Goal: Information Seeking & Learning: Learn about a topic

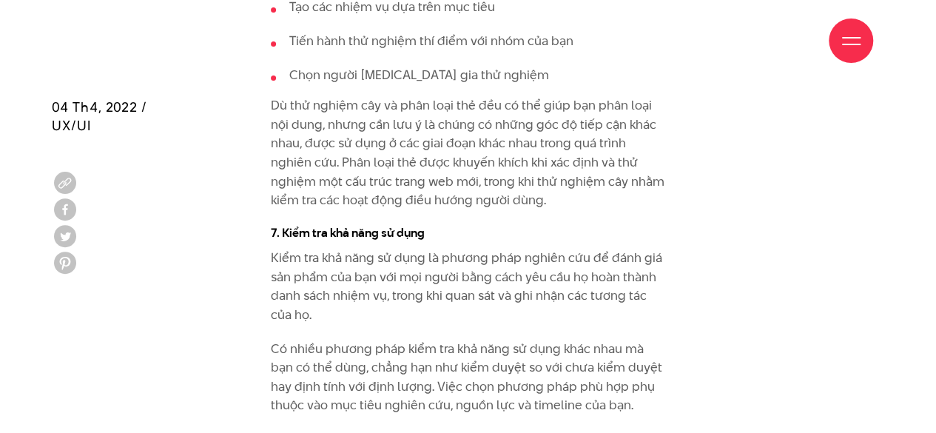
scroll to position [8604, 0]
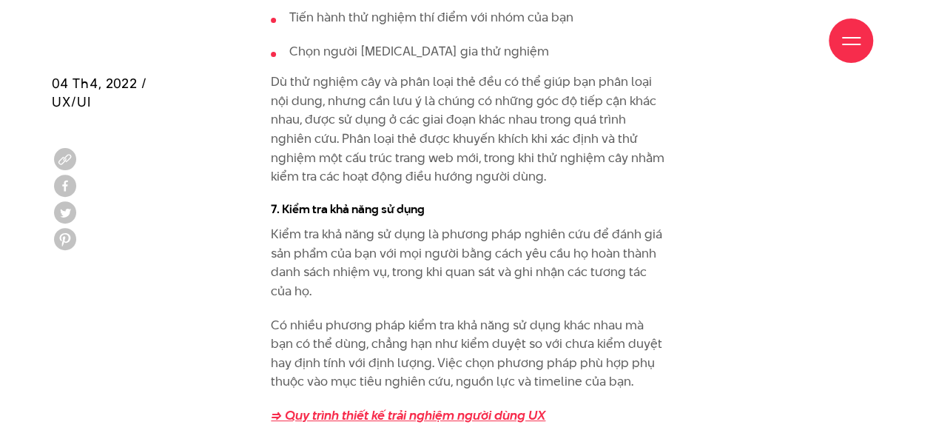
click at [426, 406] on strong "=> Quy trình thiết kế trải nghiệm người dùng UX" at bounding box center [408, 415] width 275 height 18
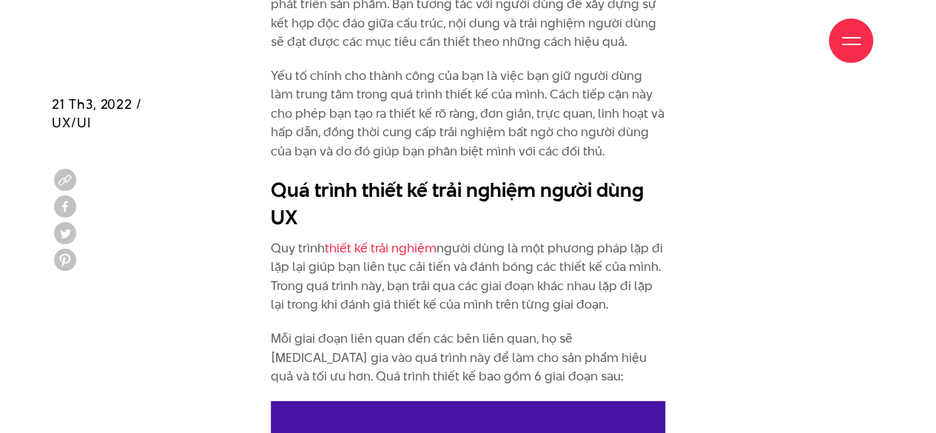
scroll to position [2116, 0]
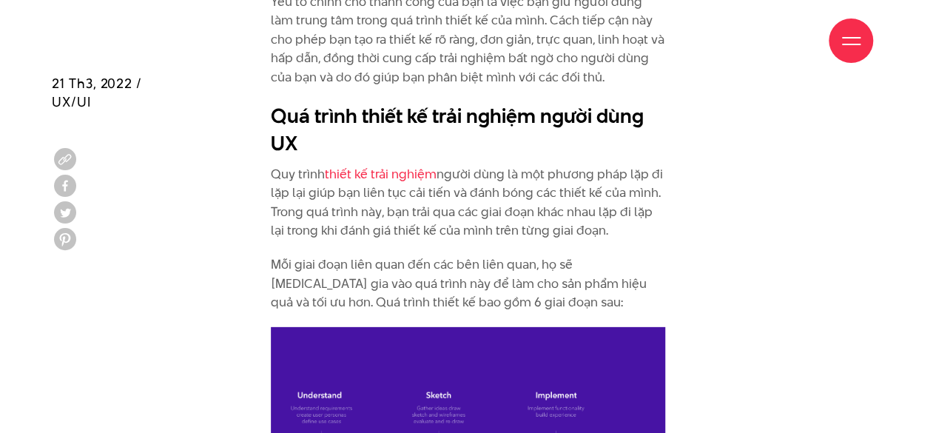
drag, startPoint x: 383, startPoint y: 154, endPoint x: 688, endPoint y: 178, distance: 305.9
drag, startPoint x: 479, startPoint y: 209, endPoint x: 409, endPoint y: 245, distance: 78.1
click at [527, 255] on p "Mỗi giai đoạn liên quan đến các bên liên quan, họ sẽ tham gia vào quá trình này…" at bounding box center [468, 283] width 395 height 57
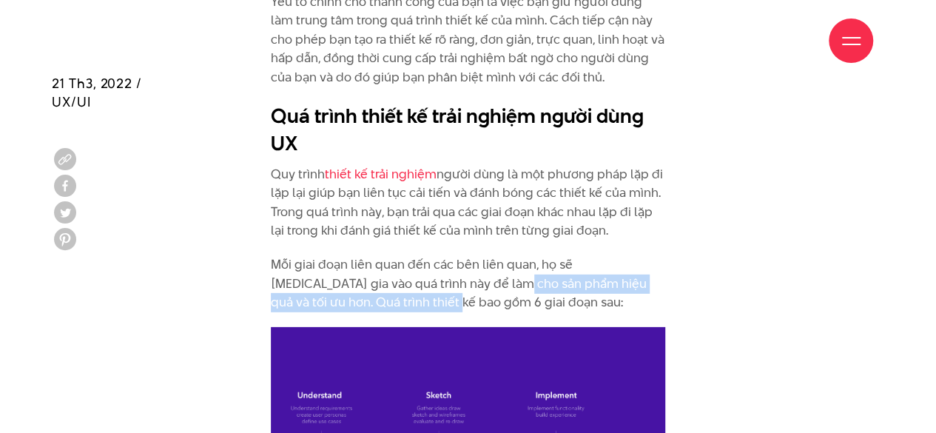
drag, startPoint x: 392, startPoint y: 238, endPoint x: 469, endPoint y: 239, distance: 77.7
click at [469, 255] on p "Mỗi giai đoạn liên quan đến các bên liên quan, họ sẽ tham gia vào quá trình này…" at bounding box center [468, 283] width 395 height 57
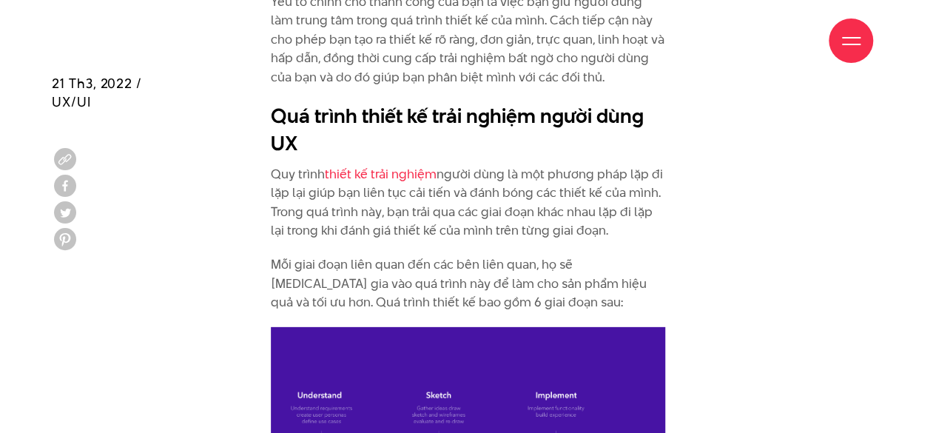
click at [318, 255] on p "Mỗi giai đoạn liên quan đến các bên liên quan, họ sẽ tham gia vào quá trình này…" at bounding box center [468, 283] width 395 height 57
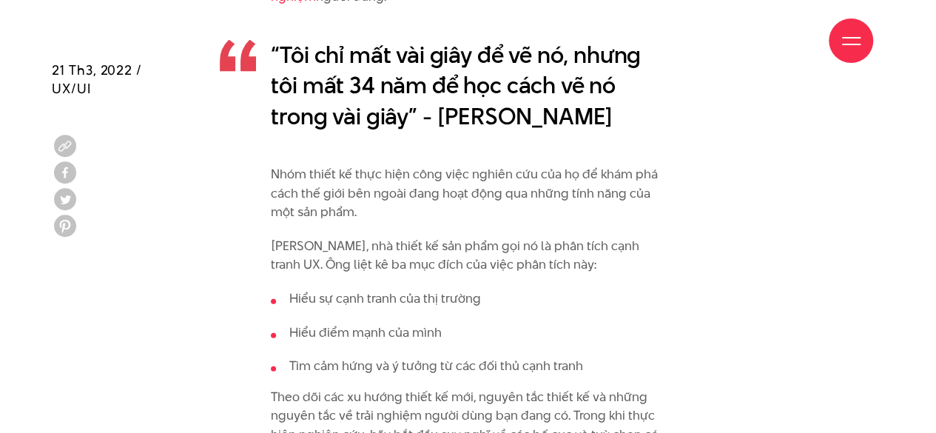
scroll to position [4338, 0]
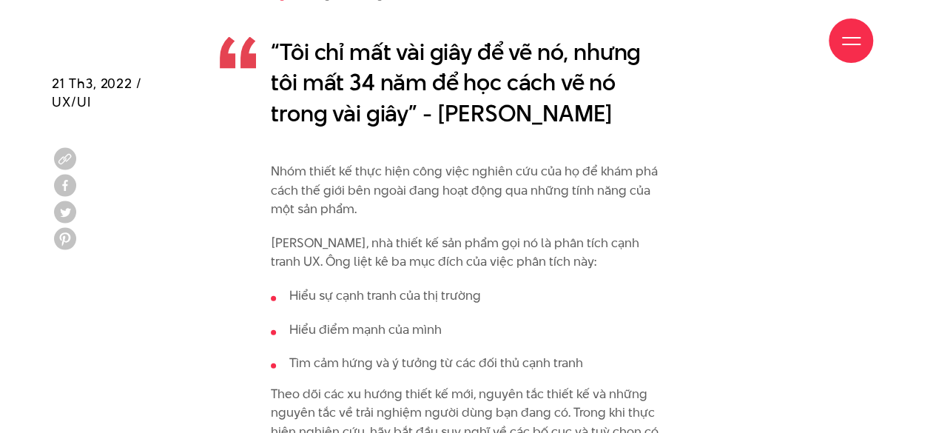
click at [504, 286] on ul "Hiểu sự cạnh tranh của thị trường Hiểu điểm mạnh của mình Tìm cảm hứng và ý tưở…" at bounding box center [468, 329] width 395 height 87
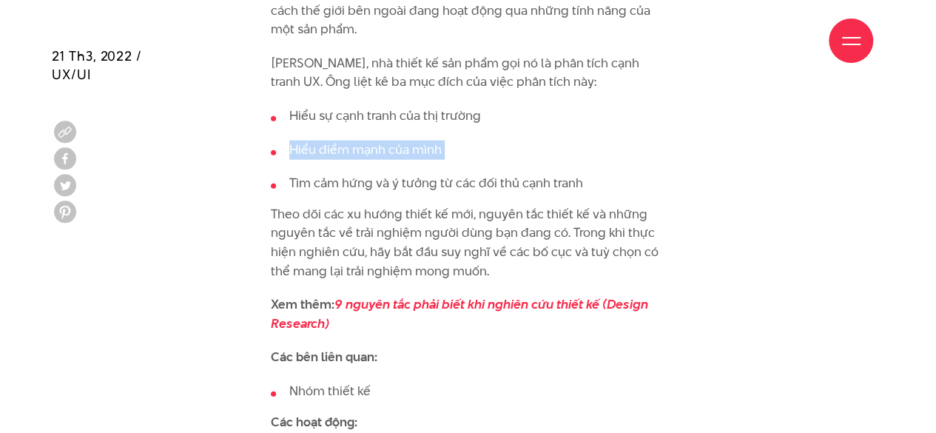
scroll to position [4560, 0]
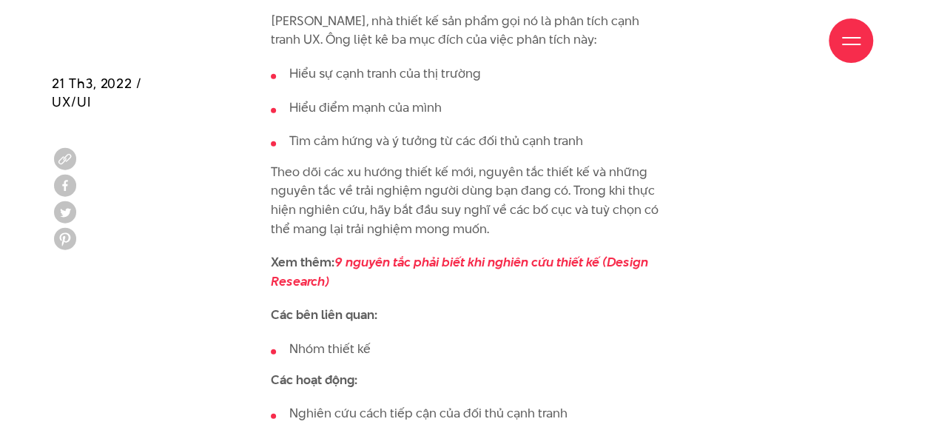
drag, startPoint x: 338, startPoint y: 78, endPoint x: 656, endPoint y: 88, distance: 318.4
click at [582, 163] on p "Theo dõi các xu hướng thiết kế mới, nguyên tắc thiết kế và những nguyên tắc về …" at bounding box center [468, 201] width 395 height 76
drag, startPoint x: 610, startPoint y: 121, endPoint x: 511, endPoint y: 115, distance: 99.4
click at [511, 163] on p "Theo dõi các xu hướng thiết kế mới, nguyên tắc thiết kế và những nguyên tắc về …" at bounding box center [468, 201] width 395 height 76
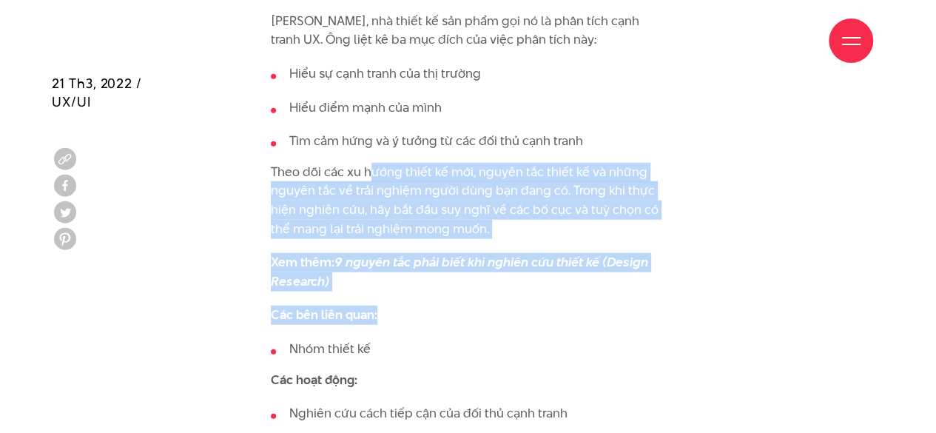
drag, startPoint x: 395, startPoint y: 225, endPoint x: 370, endPoint y: 110, distance: 117.5
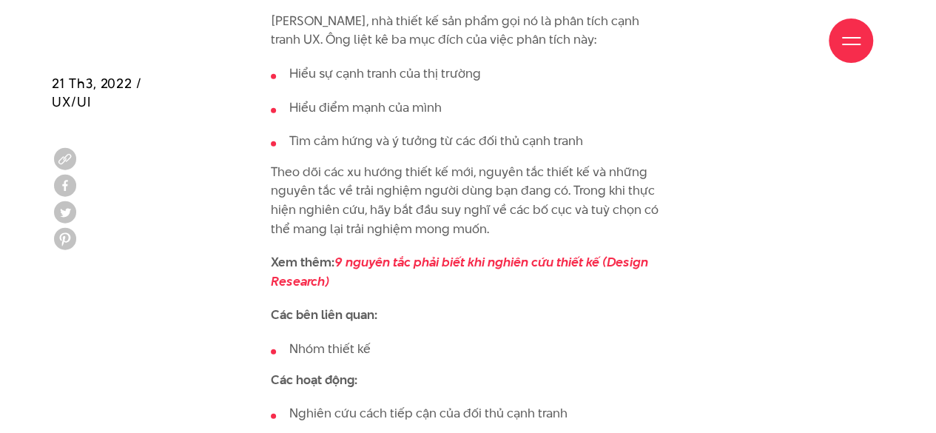
click at [415, 404] on li "Nghiên cứu cách tiếp cận của đối thủ cạnh tranh" at bounding box center [468, 413] width 395 height 19
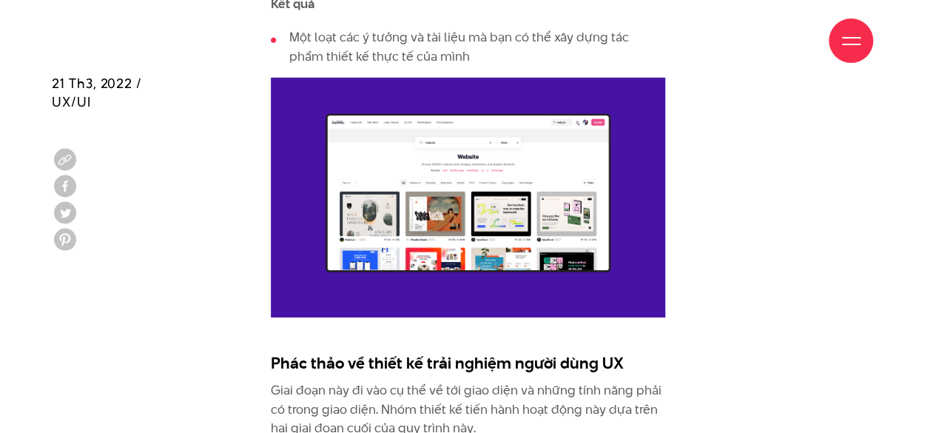
scroll to position [5103, 0]
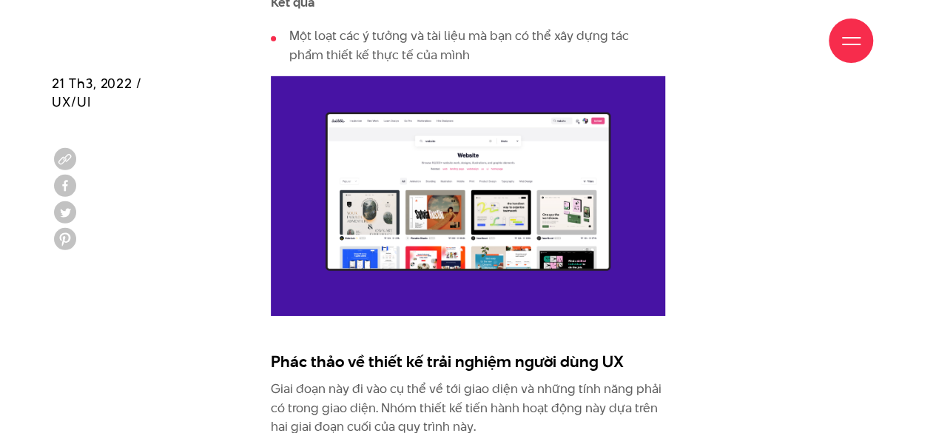
click at [841, 29] on div at bounding box center [851, 41] width 44 height 44
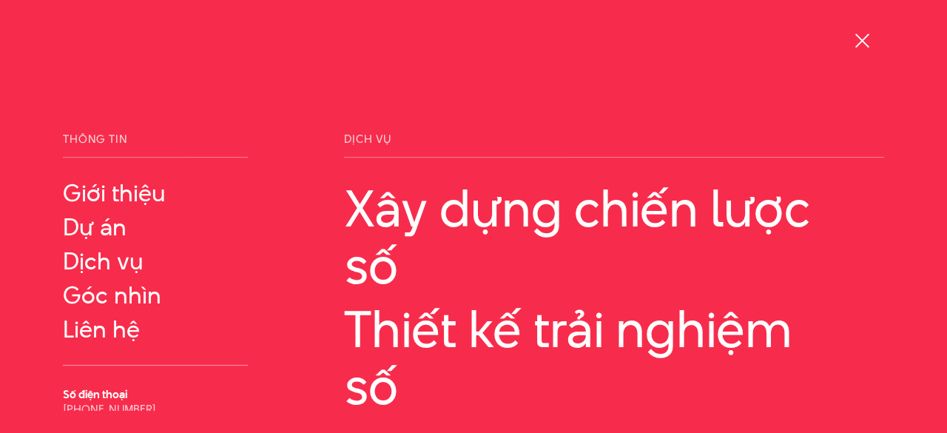
click at [865, 40] on div at bounding box center [862, 41] width 19 height 19
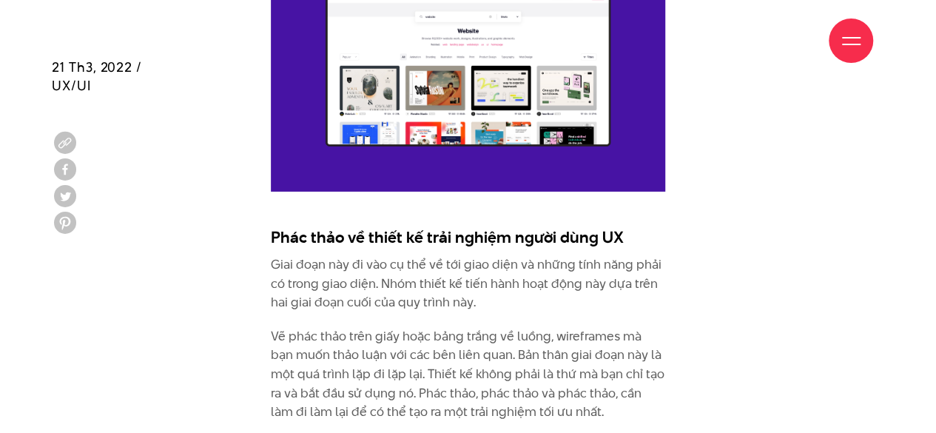
scroll to position [5241, 0]
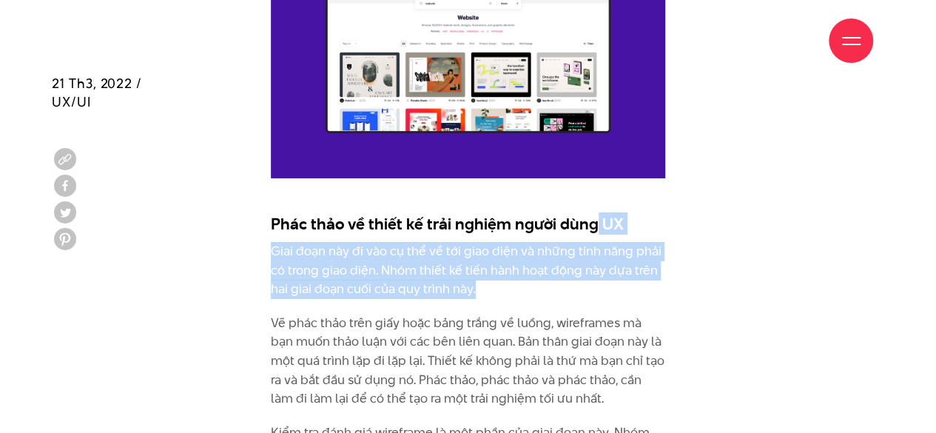
drag, startPoint x: 631, startPoint y: 226, endPoint x: 585, endPoint y: 158, distance: 81.5
click at [585, 158] on div "Thiết kế trải nghiệm người dùng UX là gì? Trải nghiệm người dùng là giá trị mà …" at bounding box center [468, 93] width 395 height 7929
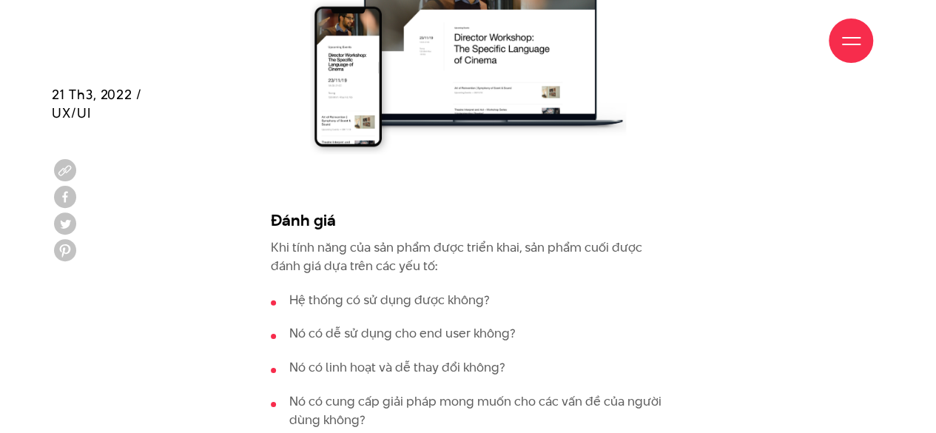
scroll to position [7840, 0]
